Goal: Information Seeking & Learning: Find specific page/section

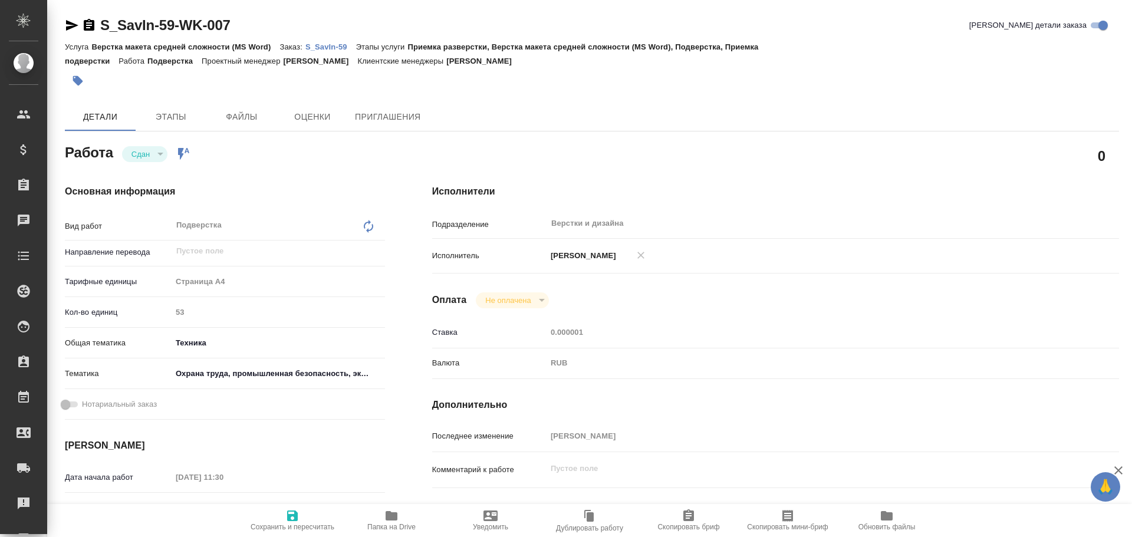
type textarea "x"
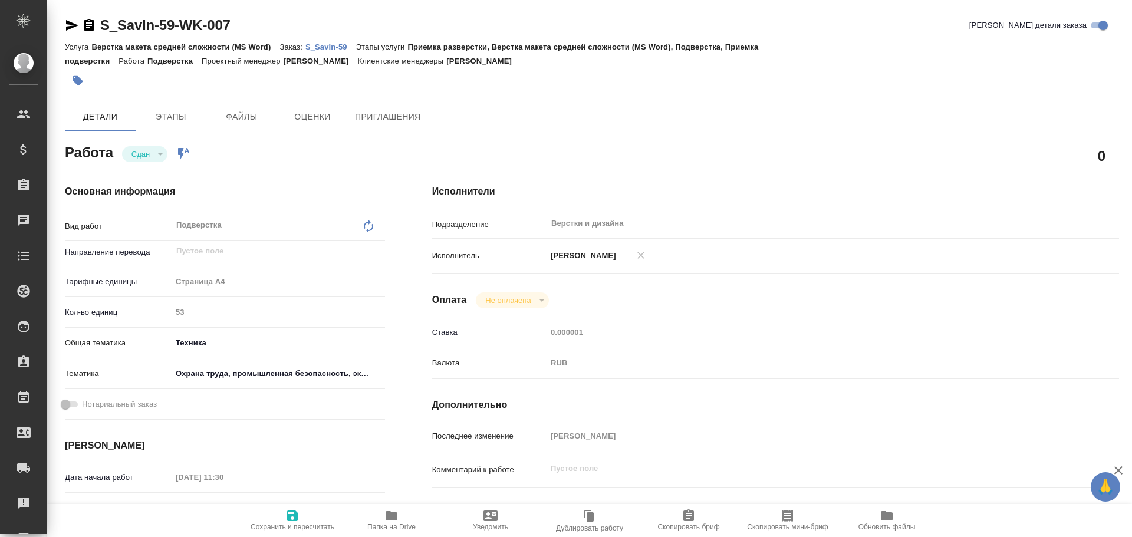
type textarea "x"
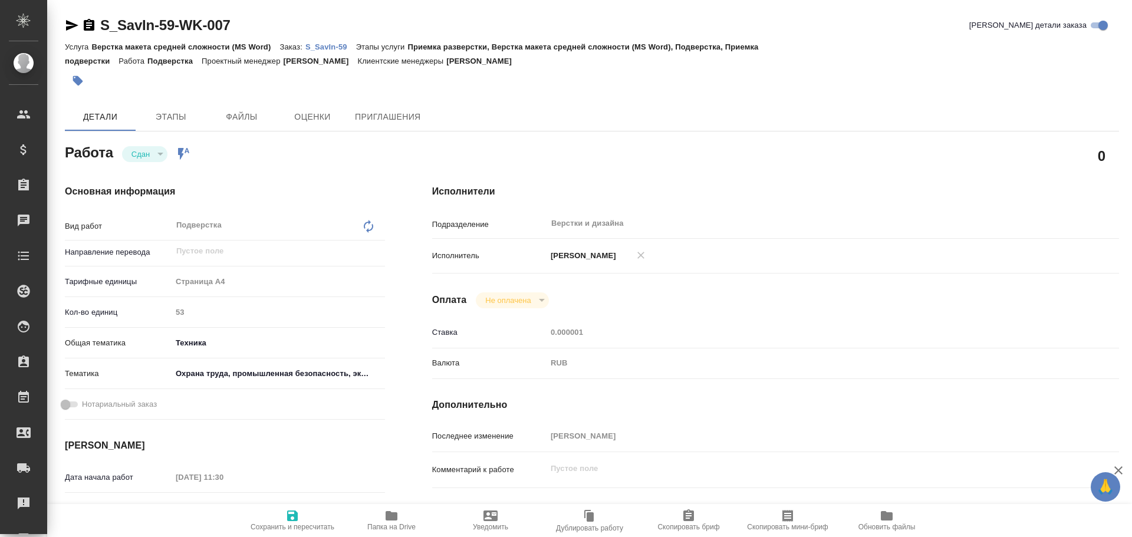
type textarea "x"
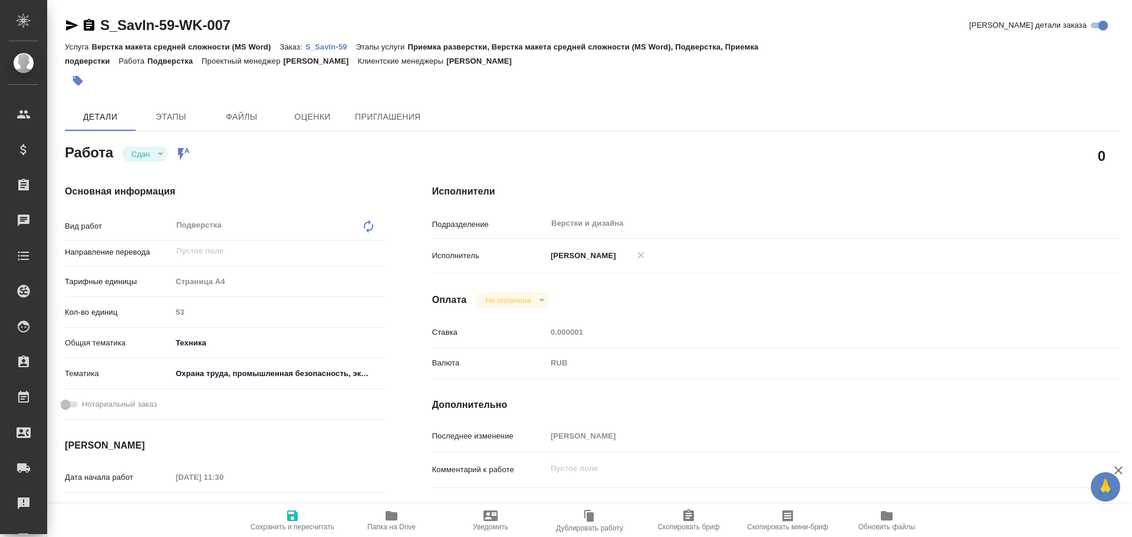
type textarea "x"
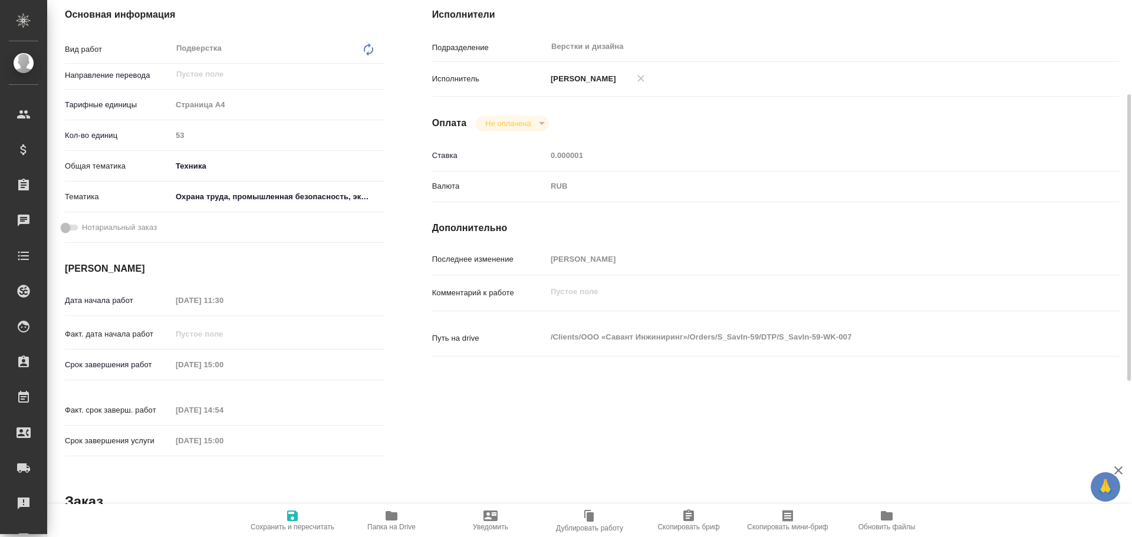
scroll to position [236, 0]
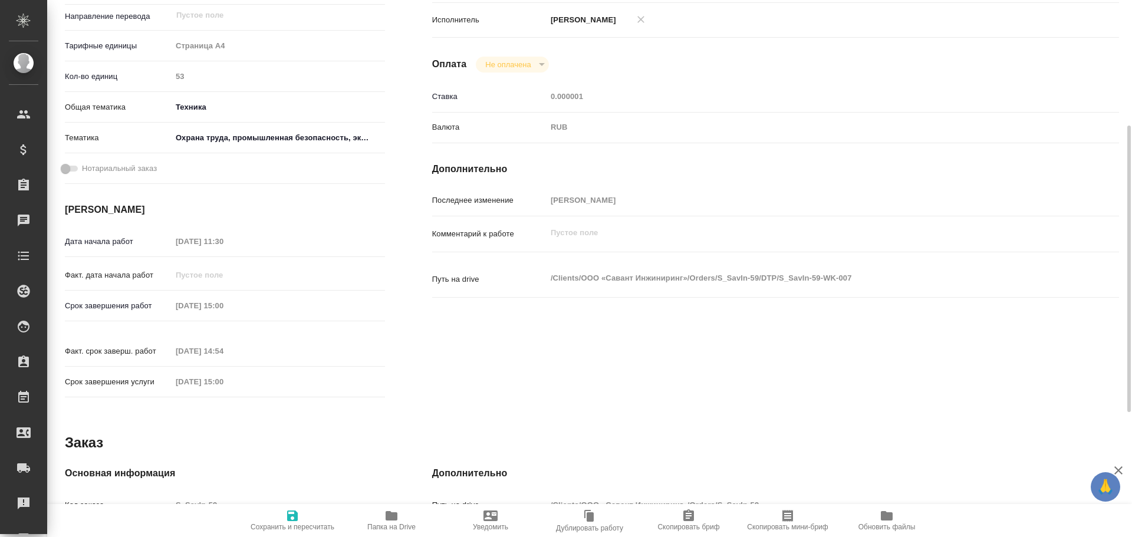
type textarea "x"
